Goal: Task Accomplishment & Management: Manage account settings

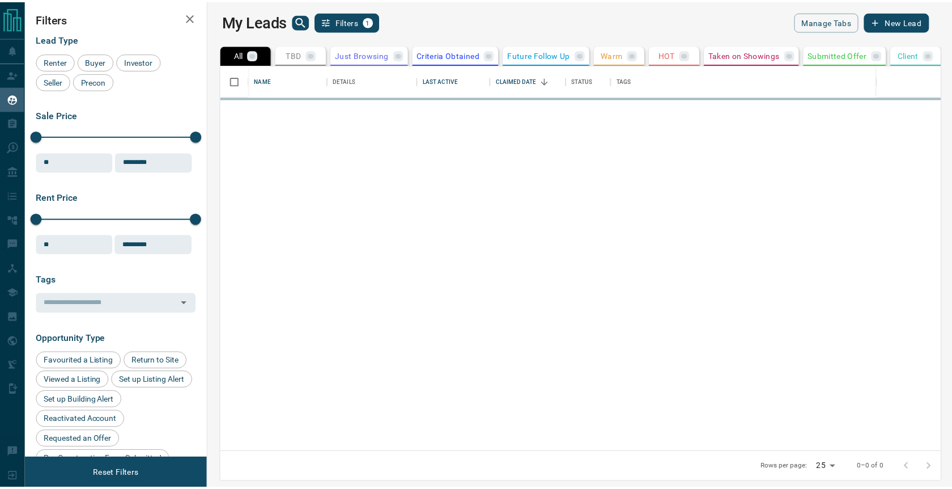
scroll to position [379, 738]
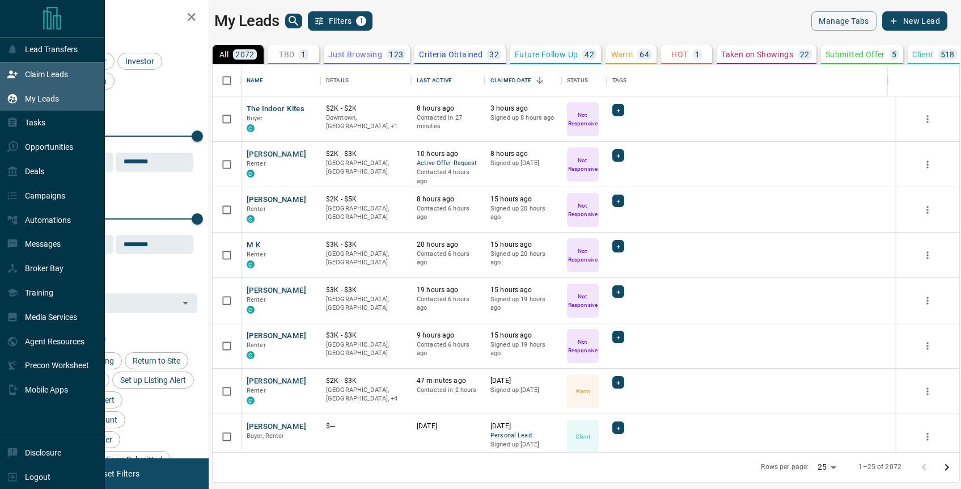
click at [38, 76] on p "Claim Leads" at bounding box center [46, 74] width 43 height 9
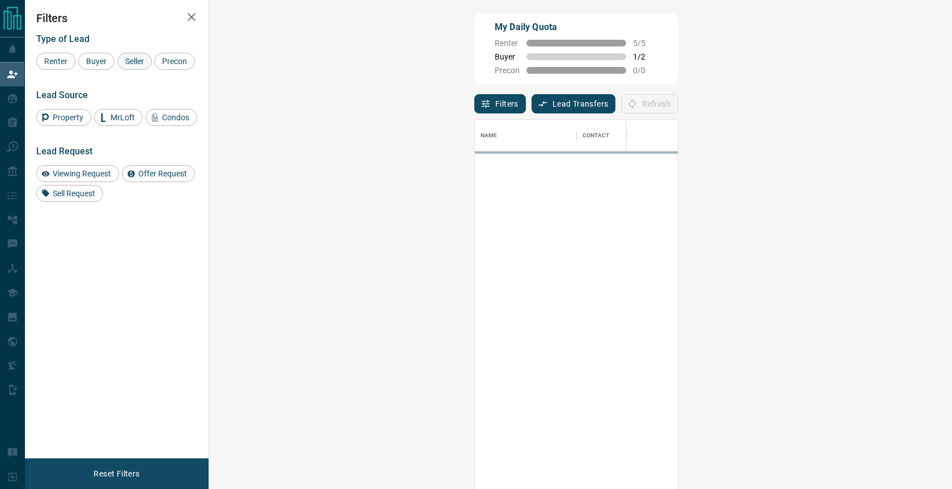
scroll to position [364, 710]
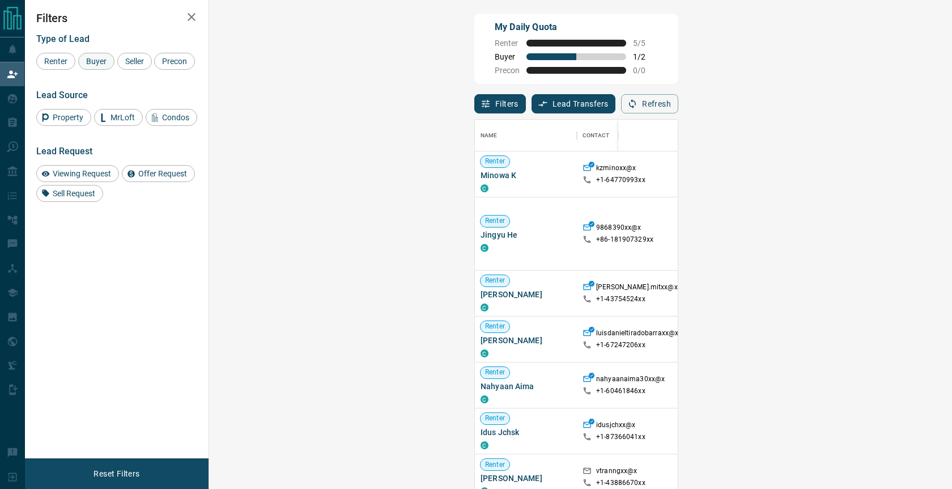
click at [92, 57] on span "Buyer" at bounding box center [96, 61] width 28 height 9
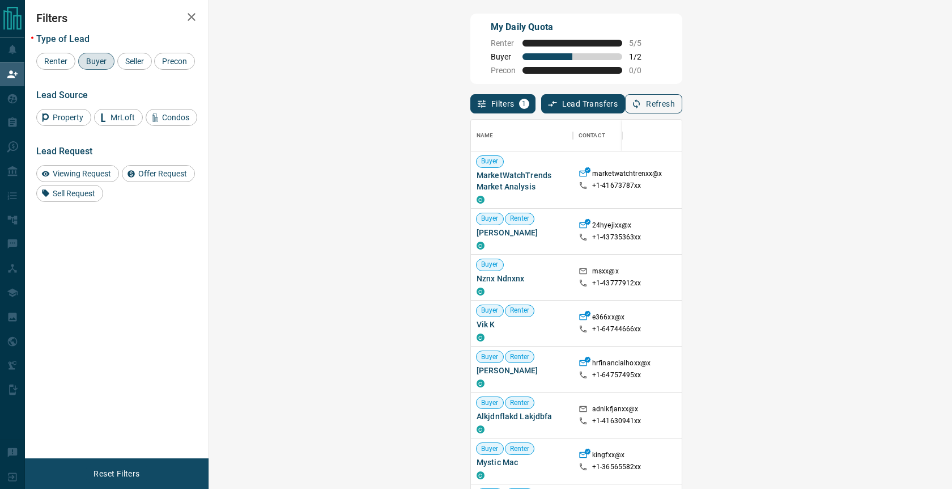
click at [683, 104] on button "Refresh" at bounding box center [653, 103] width 57 height 19
click at [683, 108] on button "Refresh" at bounding box center [653, 103] width 57 height 19
click at [683, 61] on div "My Daily Quota Renter 5 / 5 Buyer 1 / 2 Precon 0 / 0" at bounding box center [577, 49] width 212 height 70
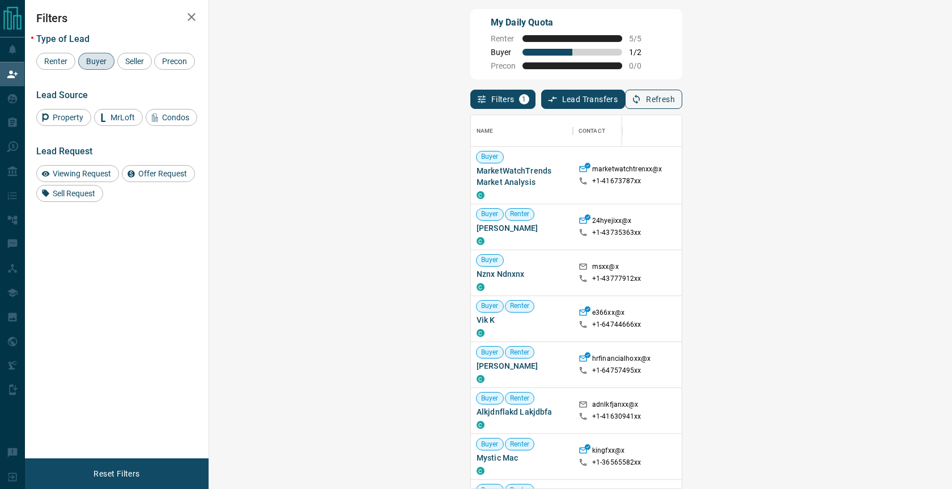
click at [683, 107] on button "Refresh" at bounding box center [653, 99] width 57 height 19
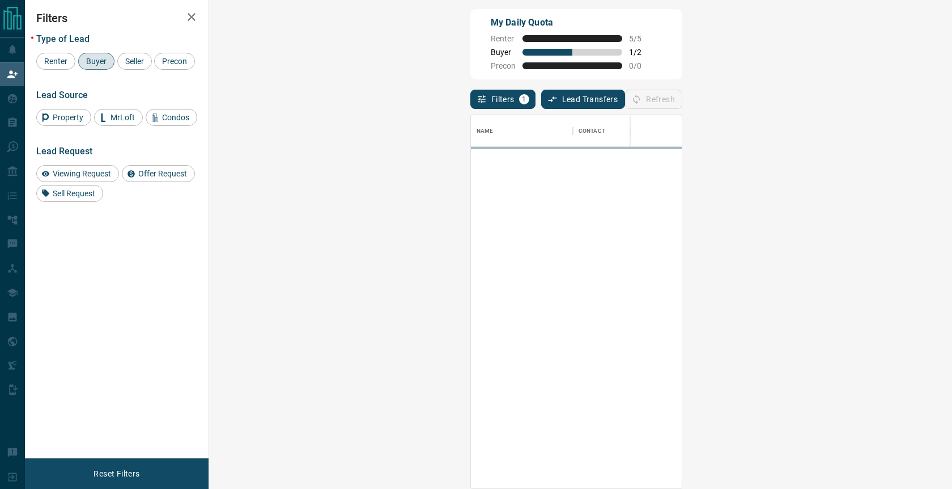
scroll to position [364, 710]
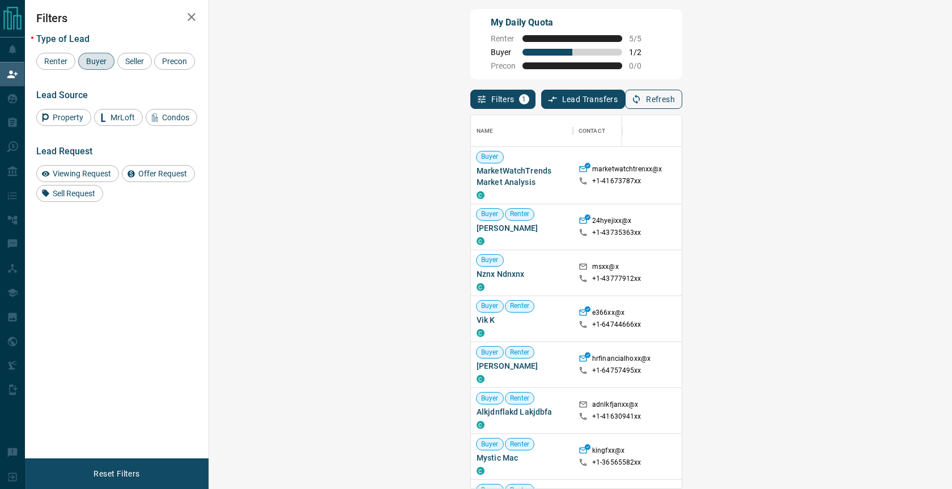
click at [683, 107] on button "Refresh" at bounding box center [653, 99] width 57 height 19
drag, startPoint x: 897, startPoint y: 107, endPoint x: 899, endPoint y: 100, distance: 7.0
click at [683, 106] on button "Refresh" at bounding box center [653, 99] width 57 height 19
